Goal: Task Accomplishment & Management: Manage account settings

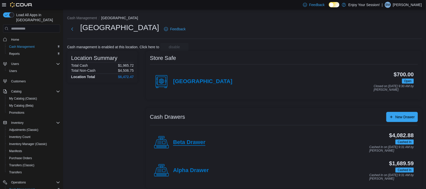
click at [177, 145] on h4 "Beta Drawer" at bounding box center [189, 142] width 32 height 7
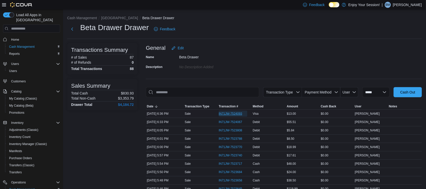
click at [234, 114] on span "IN71JW-7524093" at bounding box center [230, 113] width 23 height 4
click at [106, 16] on button "[GEOGRAPHIC_DATA]" at bounding box center [119, 18] width 37 height 4
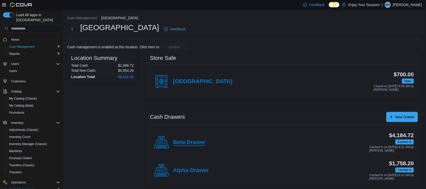
click at [191, 140] on h4 "Beta Drawer" at bounding box center [189, 142] width 32 height 7
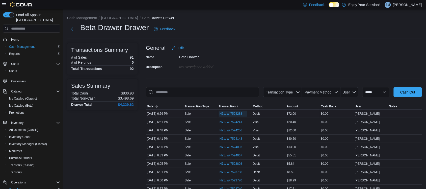
click at [240, 112] on span "IN71JW-7524288" at bounding box center [230, 113] width 23 height 4
click at [110, 17] on button "[GEOGRAPHIC_DATA]" at bounding box center [119, 18] width 37 height 4
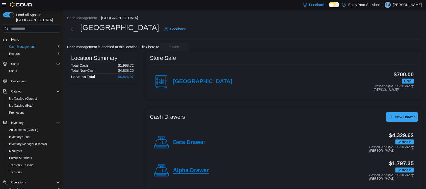
click at [195, 168] on h4 "Alpha Drawer" at bounding box center [191, 170] width 36 height 7
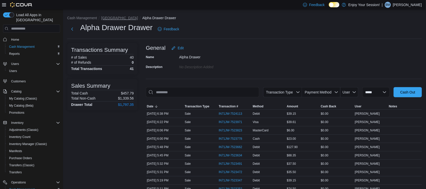
click at [108, 19] on button "[GEOGRAPHIC_DATA]" at bounding box center [119, 18] width 37 height 4
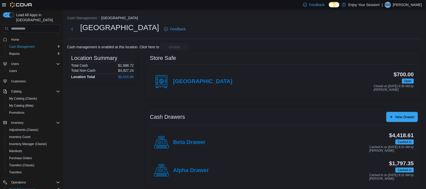
click at [183, 135] on div "Beta Drawer" at bounding box center [179, 142] width 51 height 15
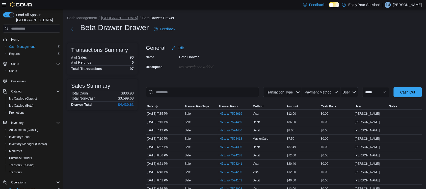
click at [113, 18] on button "[GEOGRAPHIC_DATA]" at bounding box center [119, 18] width 37 height 4
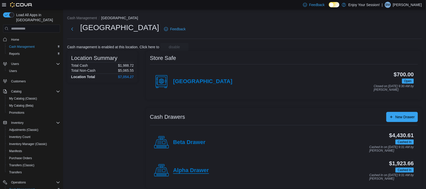
click at [189, 171] on h4 "Alpha Drawer" at bounding box center [191, 170] width 36 height 7
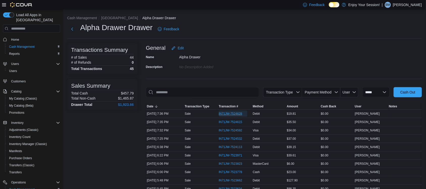
click at [234, 112] on span "IN71JW-7524628" at bounding box center [230, 113] width 23 height 4
click at [235, 121] on span "IN71JW-7524615" at bounding box center [230, 122] width 23 height 4
click at [111, 18] on button "[GEOGRAPHIC_DATA]" at bounding box center [119, 18] width 37 height 4
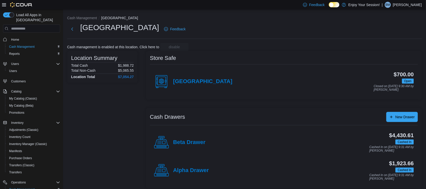
click at [185, 146] on div "Beta Drawer" at bounding box center [179, 142] width 51 height 15
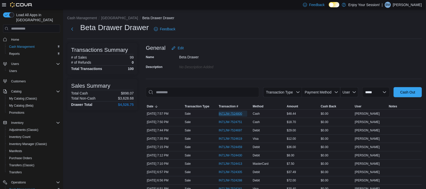
click at [231, 114] on span "IN71JW-7524800" at bounding box center [230, 113] width 23 height 4
click at [108, 18] on button "[GEOGRAPHIC_DATA]" at bounding box center [119, 18] width 37 height 4
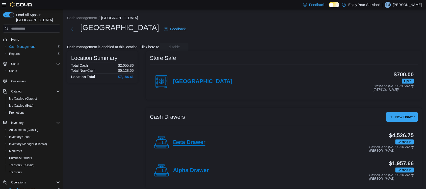
click at [184, 139] on h4 "Beta Drawer" at bounding box center [189, 142] width 32 height 7
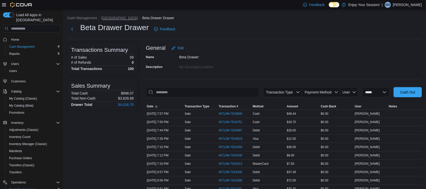
click at [105, 17] on button "[GEOGRAPHIC_DATA]" at bounding box center [119, 18] width 37 height 4
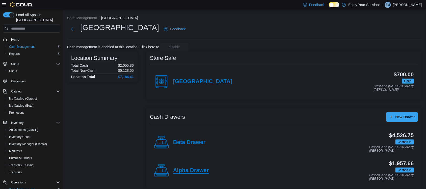
click at [184, 170] on h4 "Alpha Drawer" at bounding box center [191, 170] width 36 height 7
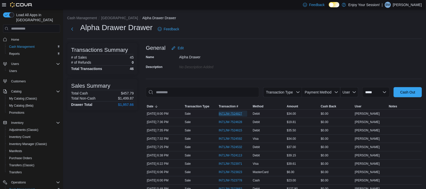
click at [242, 114] on span "IN71JW-7524827" at bounding box center [230, 113] width 23 height 4
click at [105, 16] on button "[GEOGRAPHIC_DATA]" at bounding box center [119, 18] width 37 height 4
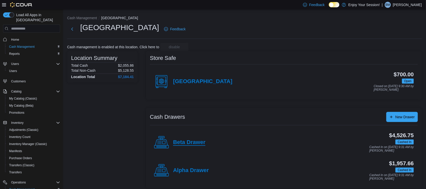
click at [195, 144] on h4 "Beta Drawer" at bounding box center [189, 142] width 32 height 7
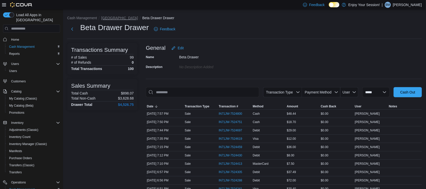
click at [107, 18] on button "[GEOGRAPHIC_DATA]" at bounding box center [119, 18] width 37 height 4
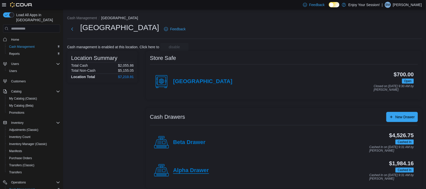
click at [186, 171] on h4 "Alpha Drawer" at bounding box center [191, 170] width 36 height 7
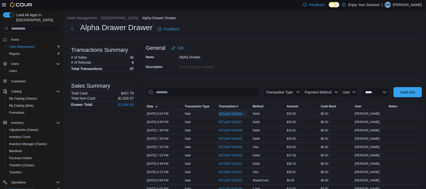
click at [226, 112] on span "IN71JW-7524854" at bounding box center [230, 113] width 23 height 4
click at [110, 18] on button "[GEOGRAPHIC_DATA]" at bounding box center [119, 18] width 37 height 4
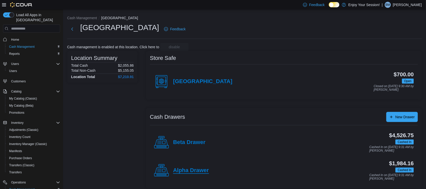
click at [183, 169] on h4 "Alpha Drawer" at bounding box center [191, 170] width 36 height 7
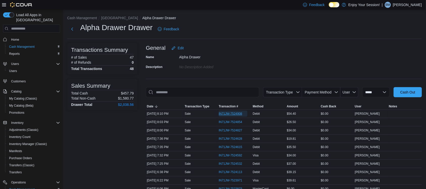
click at [231, 115] on span "IN71JW-7524908" at bounding box center [230, 113] width 23 height 4
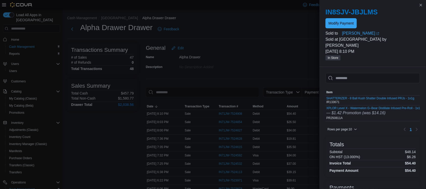
drag, startPoint x: 343, startPoint y: 120, endPoint x: 377, endPoint y: 120, distance: 34.0
click at [377, 121] on div at bounding box center [372, 123] width 94 height 4
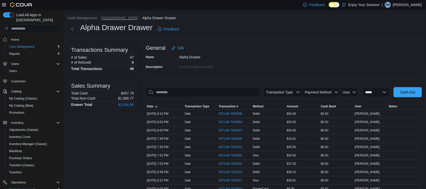
click at [109, 19] on button "[GEOGRAPHIC_DATA]" at bounding box center [119, 18] width 37 height 4
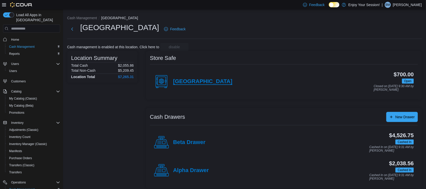
click at [176, 79] on h4 "[GEOGRAPHIC_DATA]" at bounding box center [202, 81] width 59 height 7
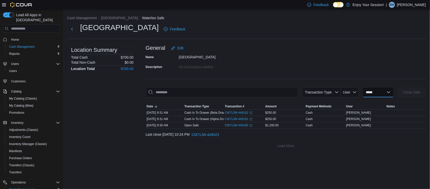
click at [363, 92] on select "**********" at bounding box center [378, 92] width 31 height 10
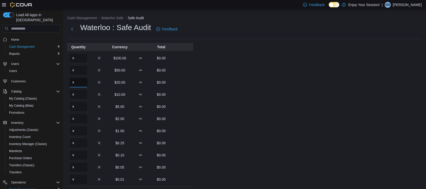
click at [80, 83] on input "Quantity" at bounding box center [78, 82] width 19 height 10
type input "*"
type input "**"
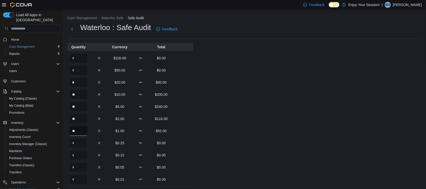
type input "**"
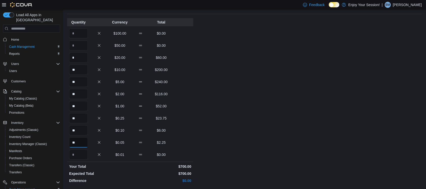
scroll to position [83, 0]
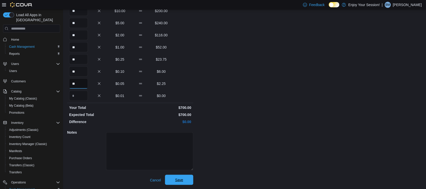
type input "**"
click at [186, 176] on span "Save" at bounding box center [179, 179] width 22 height 10
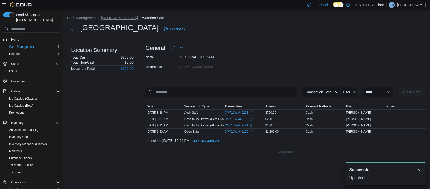
click at [111, 17] on button "[GEOGRAPHIC_DATA]" at bounding box center [119, 18] width 37 height 4
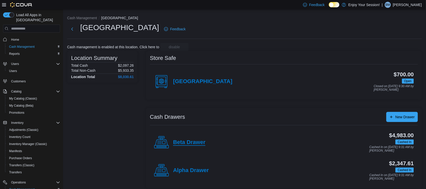
click at [184, 143] on h4 "Beta Drawer" at bounding box center [189, 142] width 32 height 7
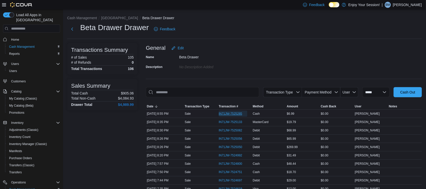
click at [230, 112] on span "IN71JW-7525285" at bounding box center [230, 113] width 23 height 4
click at [106, 17] on button "[GEOGRAPHIC_DATA]" at bounding box center [119, 18] width 37 height 4
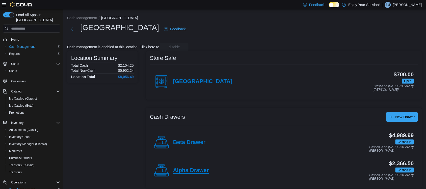
click at [195, 168] on h4 "Alpha Drawer" at bounding box center [191, 170] width 36 height 7
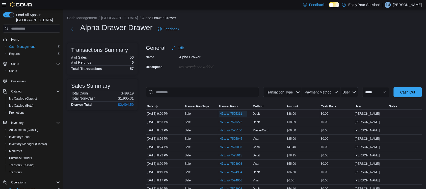
click at [231, 113] on span "IN71JW-7525311" at bounding box center [230, 113] width 23 height 4
click at [107, 20] on button "[GEOGRAPHIC_DATA]" at bounding box center [119, 18] width 37 height 4
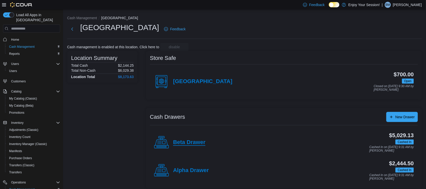
click at [187, 142] on h4 "Beta Drawer" at bounding box center [189, 142] width 32 height 7
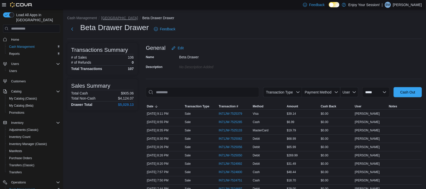
click at [110, 19] on button "[GEOGRAPHIC_DATA]" at bounding box center [119, 18] width 37 height 4
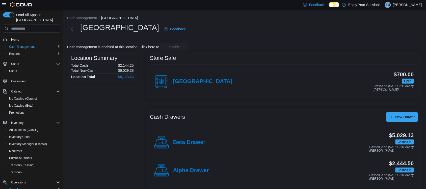
click at [21, 109] on button "Promotions" at bounding box center [33, 112] width 57 height 7
